Goal: Find specific page/section: Find specific page/section

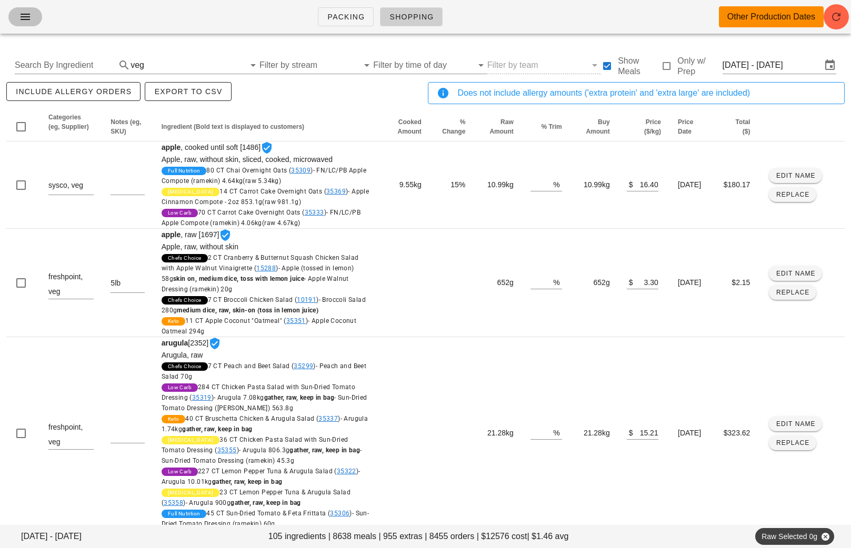
click at [24, 17] on icon "button" at bounding box center [25, 17] width 13 height 13
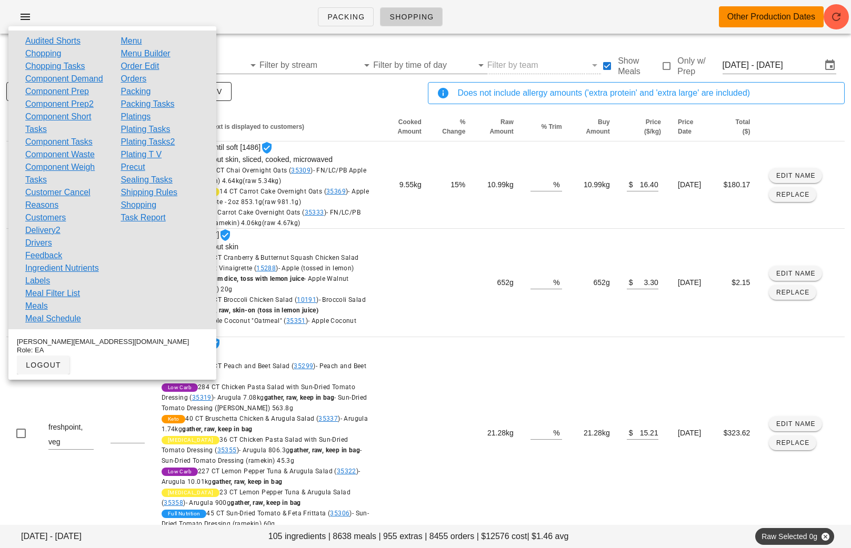
click at [140, 76] on link "Orders" at bounding box center [133, 79] width 26 height 13
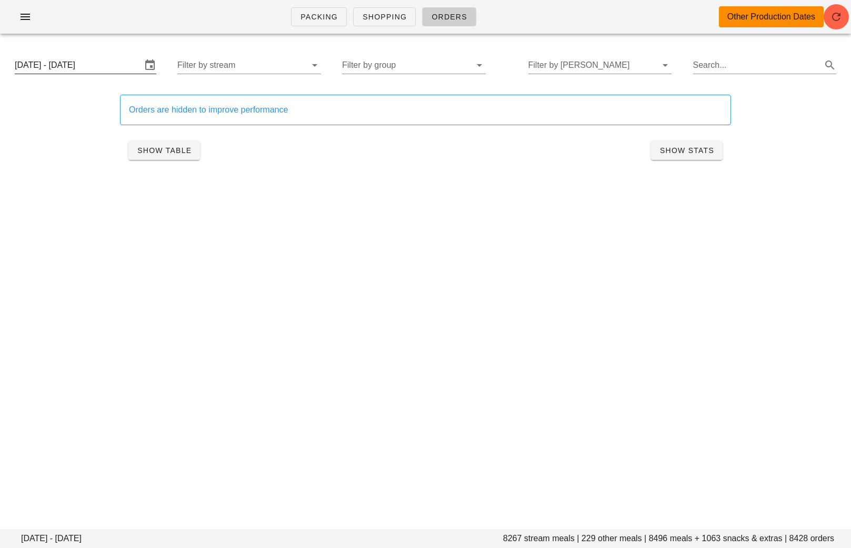
click at [122, 69] on input "[DATE] - [DATE]" at bounding box center [78, 65] width 127 height 17
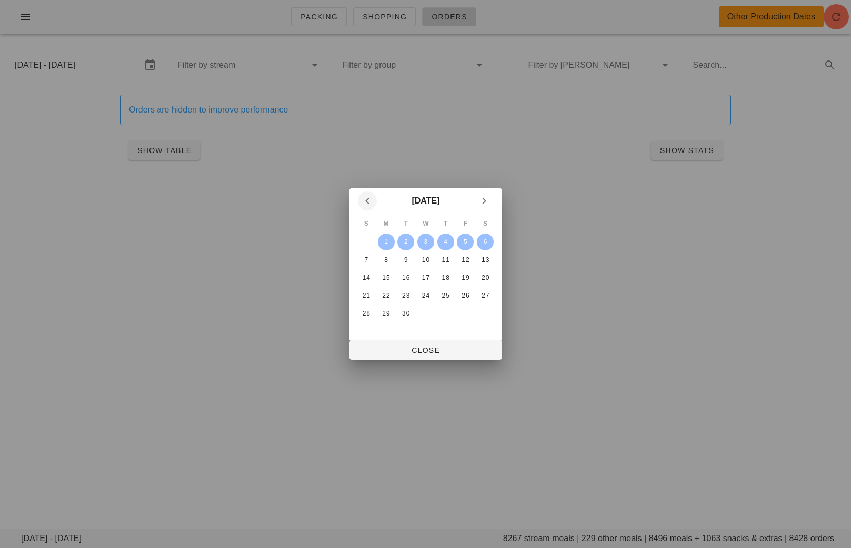
click at [365, 209] on button "Previous month" at bounding box center [367, 201] width 19 height 19
click at [389, 311] on div "25" at bounding box center [385, 313] width 17 height 7
click at [426, 313] on div "27" at bounding box center [425, 313] width 17 height 7
click at [426, 360] on div at bounding box center [425, 274] width 851 height 548
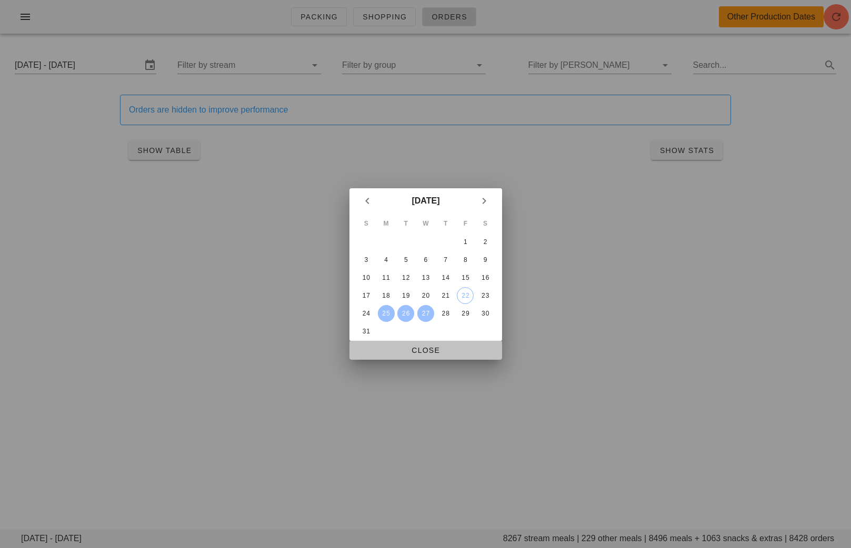
click at [425, 352] on span "Close" at bounding box center [426, 350] width 136 height 8
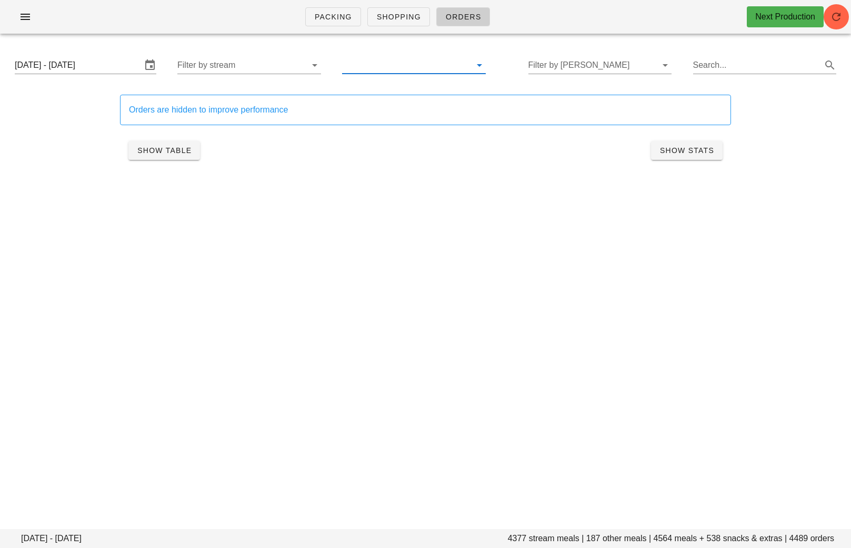
click at [417, 61] on input "text" at bounding box center [405, 65] width 127 height 17
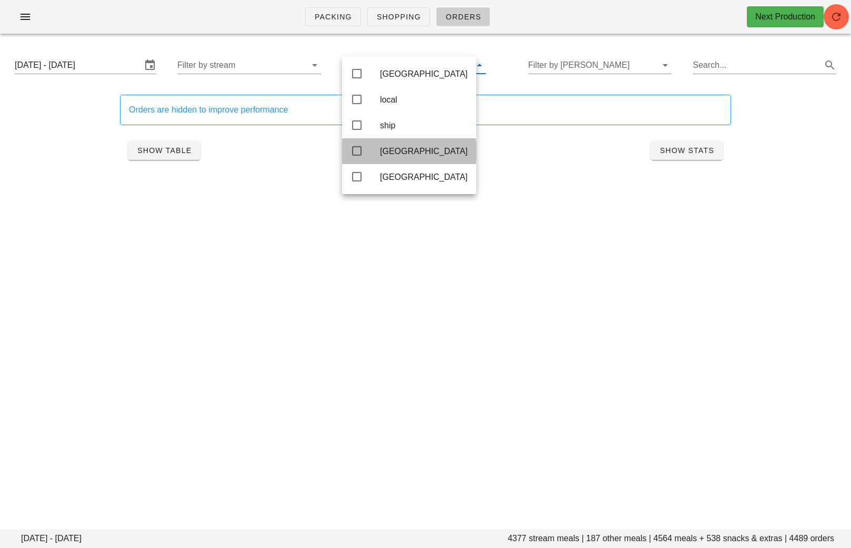
click at [399, 156] on div "[GEOGRAPHIC_DATA]" at bounding box center [424, 151] width 88 height 10
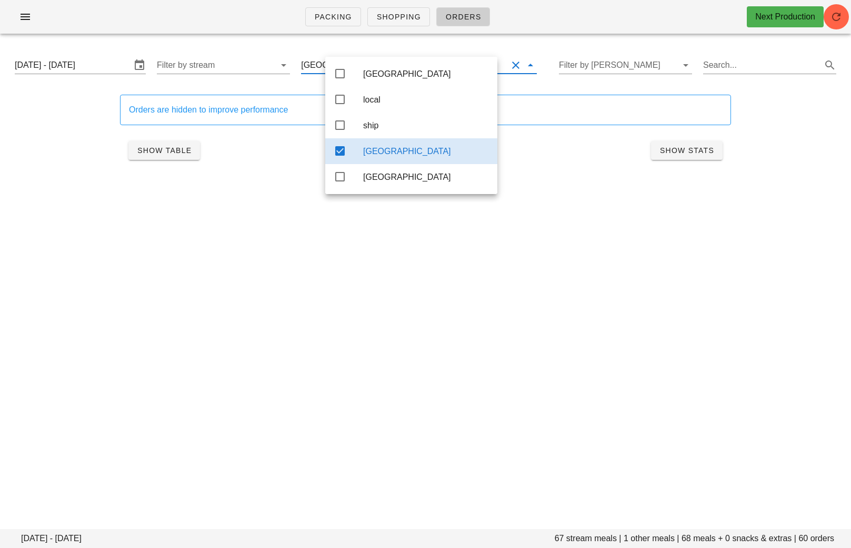
click at [462, 303] on div "Packing Shopping Orders Next Production [DATE] - [DATE] stream meals | 1 other …" at bounding box center [425, 274] width 851 height 548
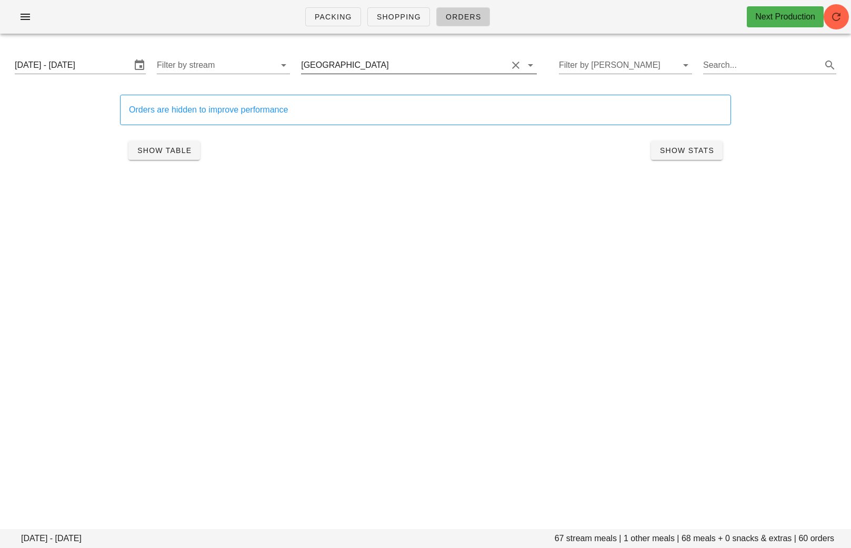
click at [418, 67] on input "text" at bounding box center [449, 65] width 116 height 17
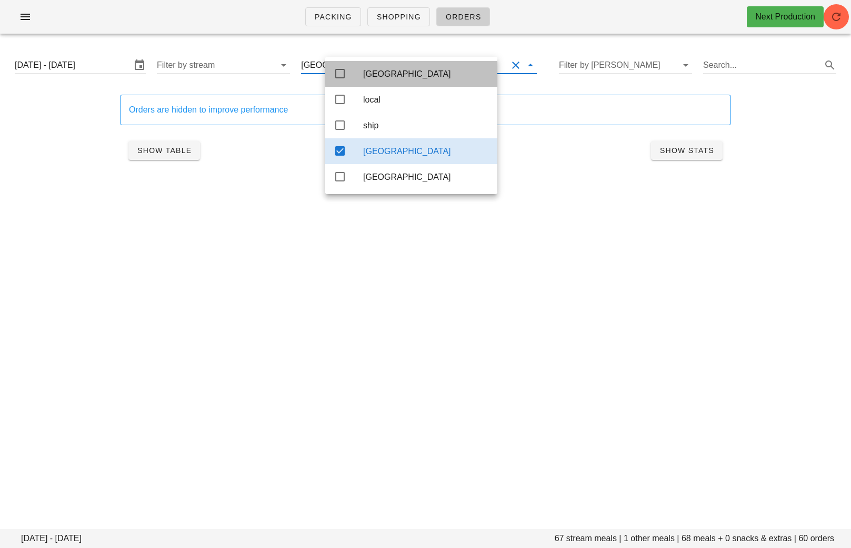
click at [368, 75] on div "[GEOGRAPHIC_DATA]" at bounding box center [426, 74] width 126 height 10
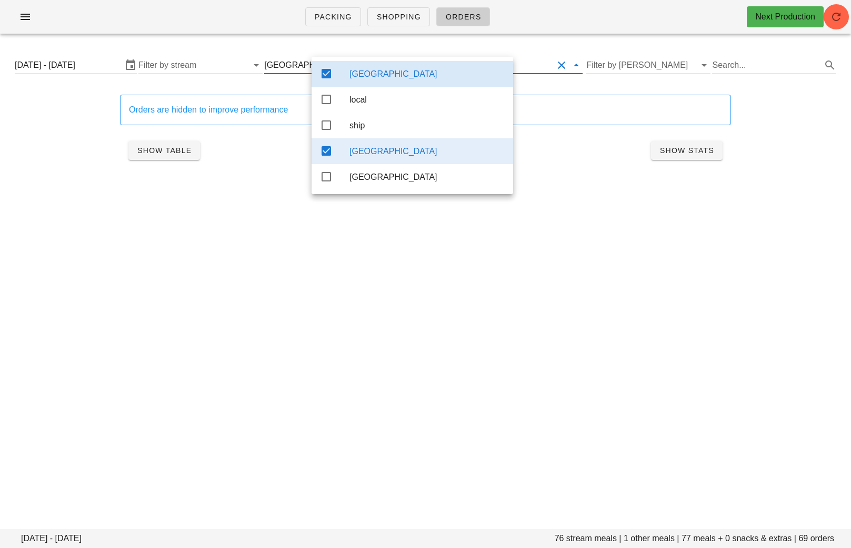
click at [364, 161] on div "[GEOGRAPHIC_DATA]" at bounding box center [426, 151] width 155 height 23
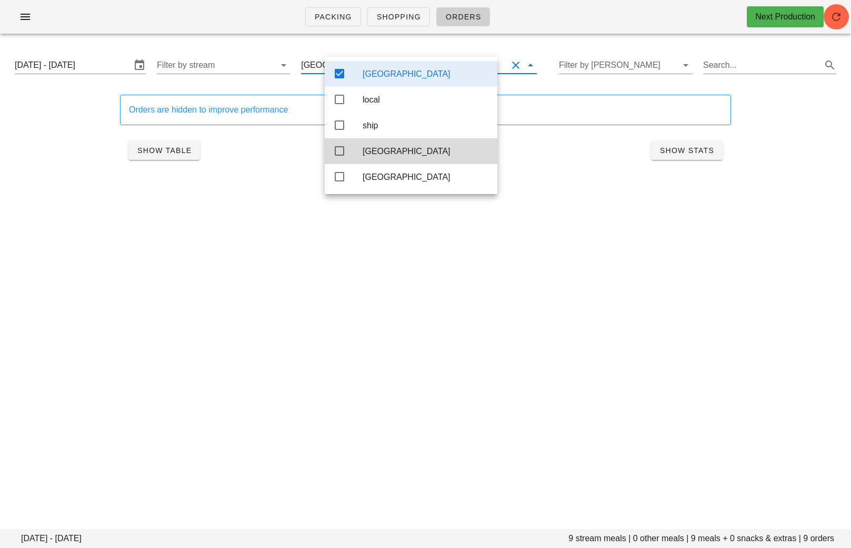
click at [432, 365] on div "Packing Shopping Orders Next Production [DATE] - [DATE] 9 stream meals | 0 othe…" at bounding box center [425, 274] width 851 height 548
